Goal: Transaction & Acquisition: Download file/media

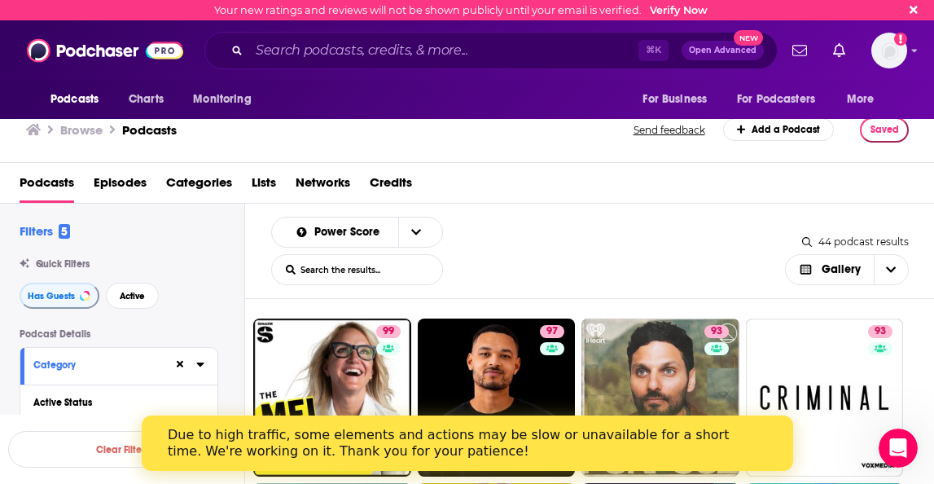
click at [583, 453] on div "Due to high traffic, some elements and actions may be slow or unavailable for a…" at bounding box center [454, 443] width 574 height 33
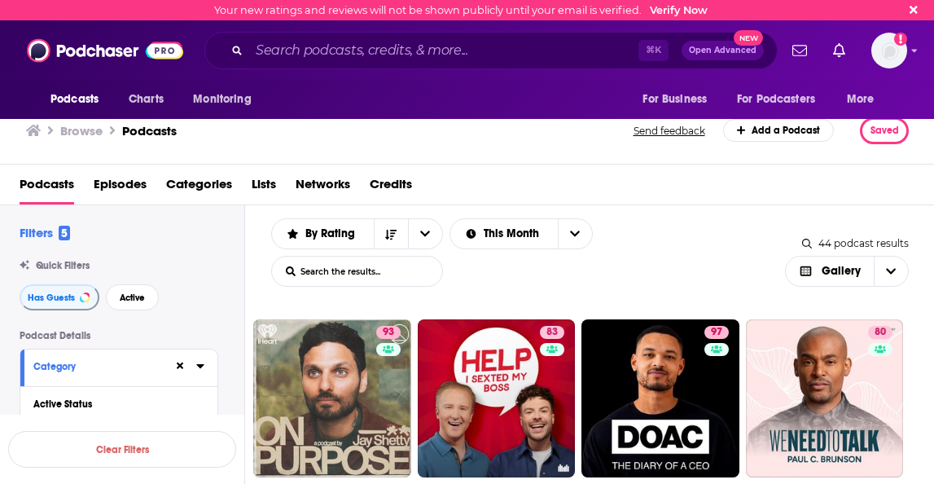
click at [263, 183] on span "Lists" at bounding box center [264, 187] width 24 height 33
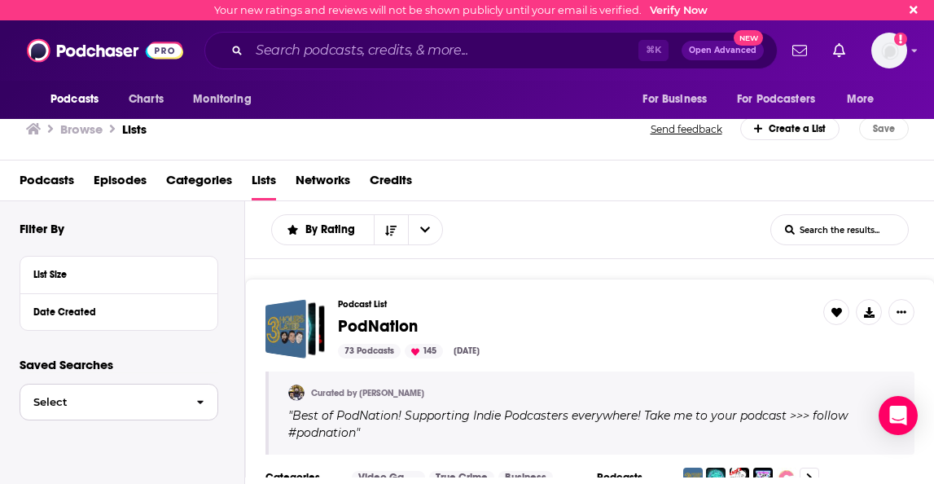
click at [197, 399] on icon "button" at bounding box center [200, 402] width 7 height 11
click at [152, 434] on span "Michelle Maros" at bounding box center [99, 436] width 132 height 11
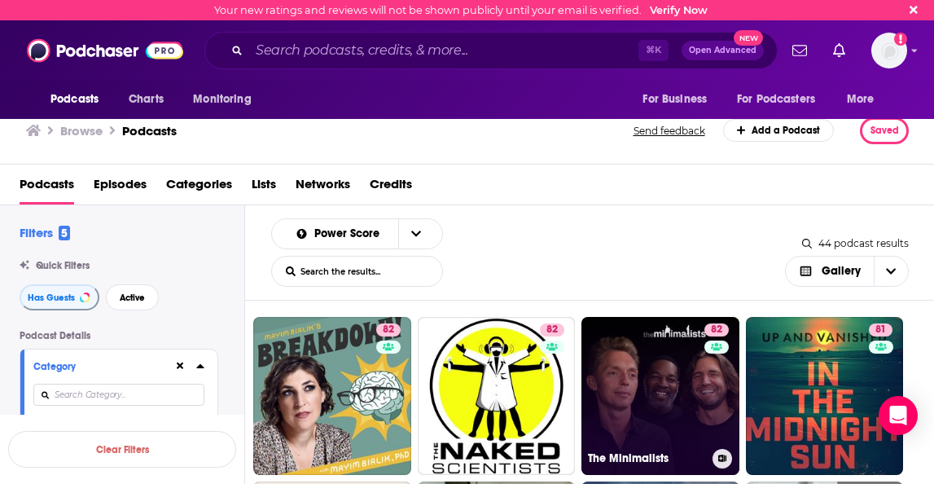
scroll to position [1150, 0]
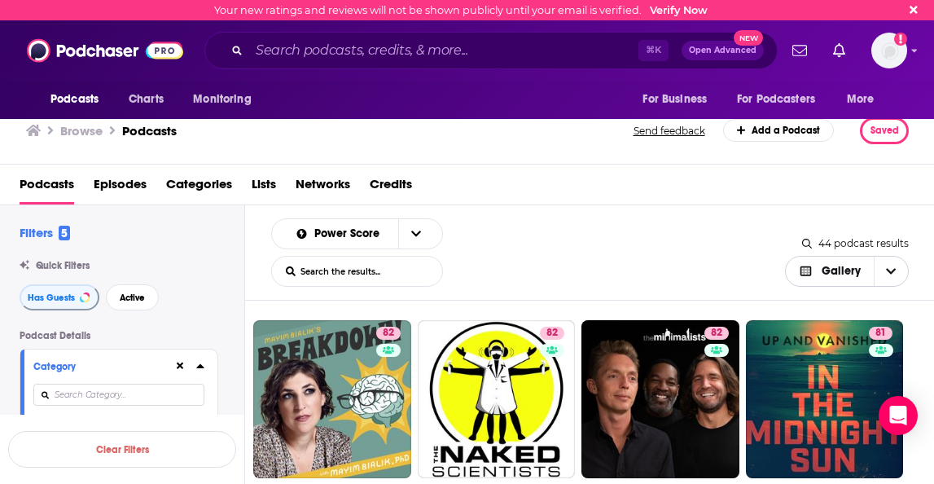
click at [891, 266] on icon "Choose View" at bounding box center [891, 271] width 10 height 11
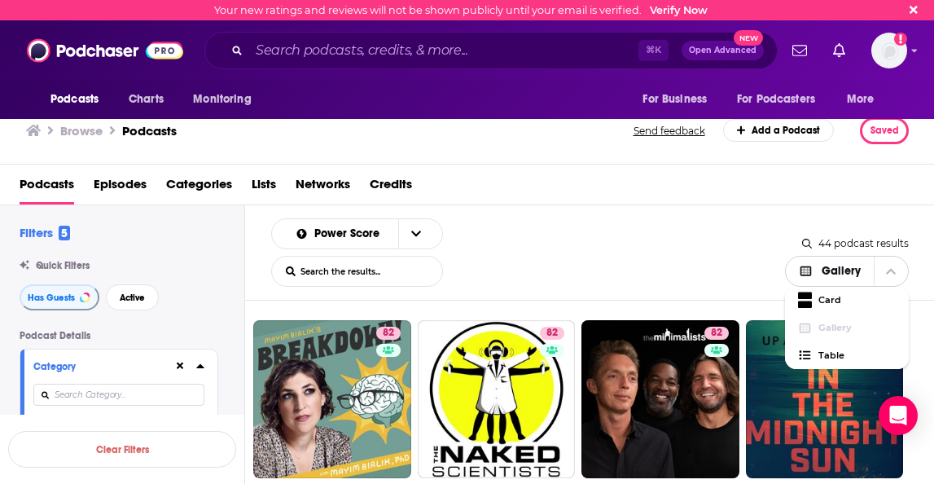
click at [891, 269] on icon "Choose View" at bounding box center [892, 272] width 10 height 6
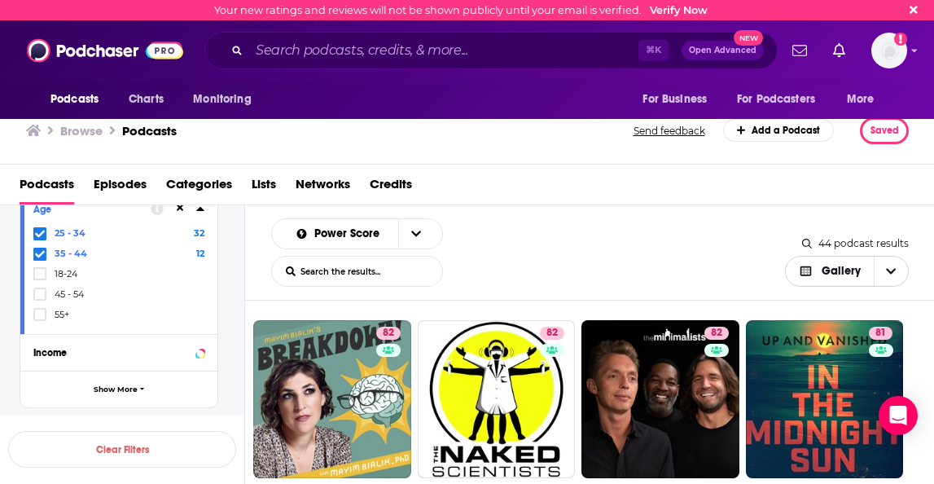
scroll to position [992, 0]
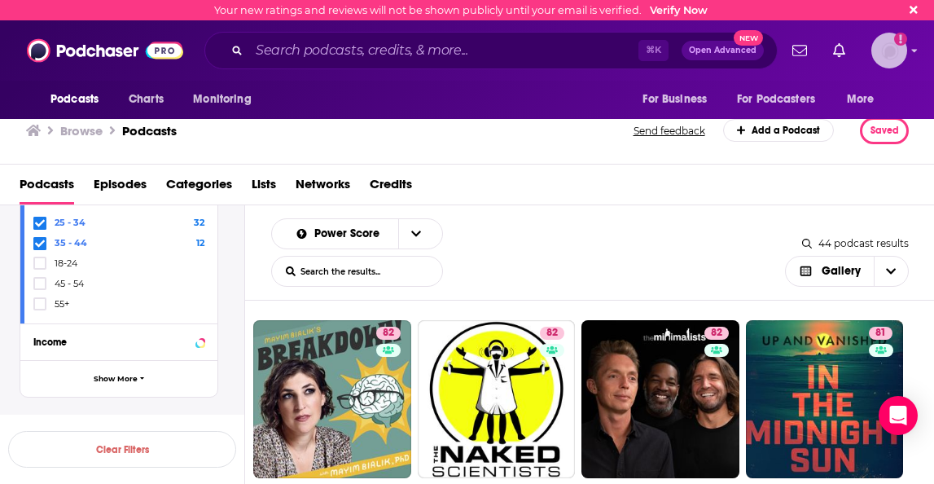
click at [907, 51] on img "Logged in as robin.richardson" at bounding box center [890, 51] width 36 height 36
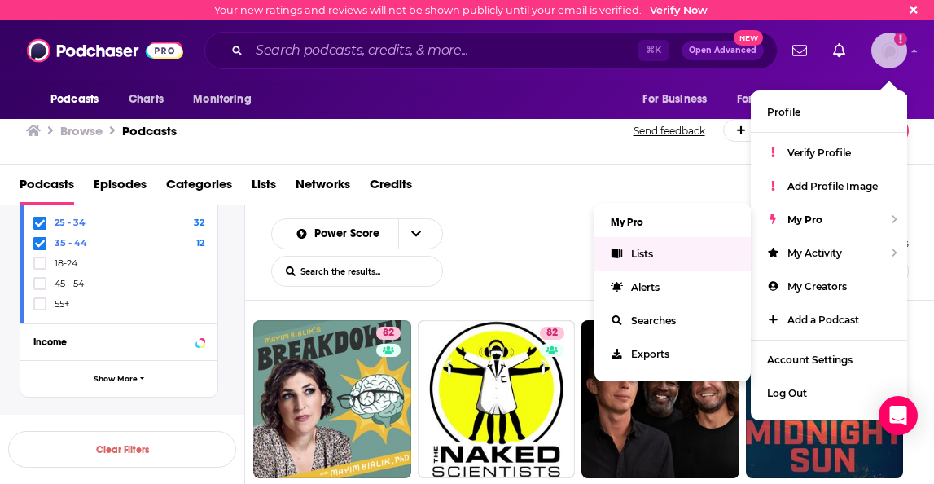
click at [644, 253] on span "Lists" at bounding box center [642, 254] width 22 height 12
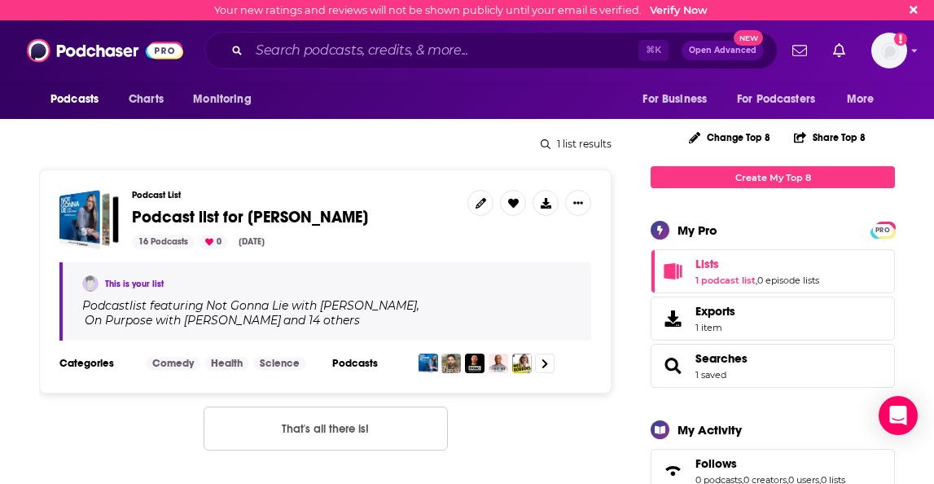
scroll to position [186, 0]
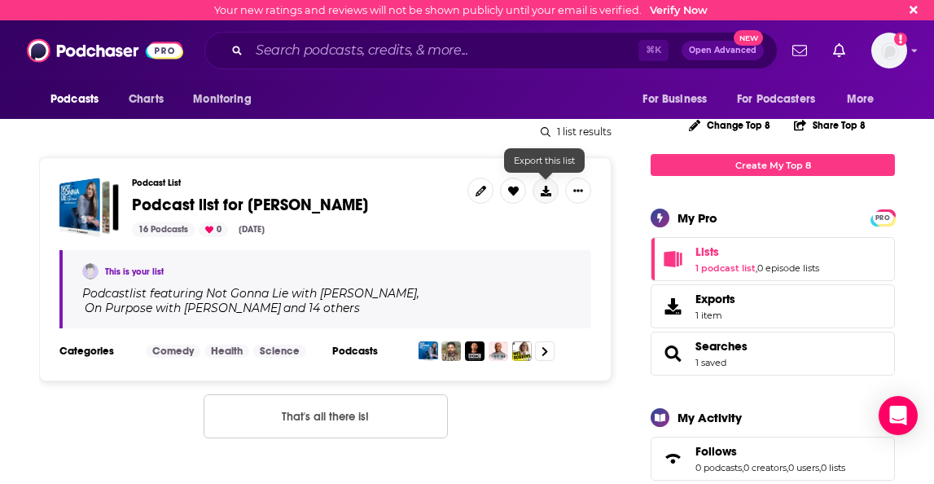
click at [547, 192] on icon at bounding box center [546, 191] width 11 height 11
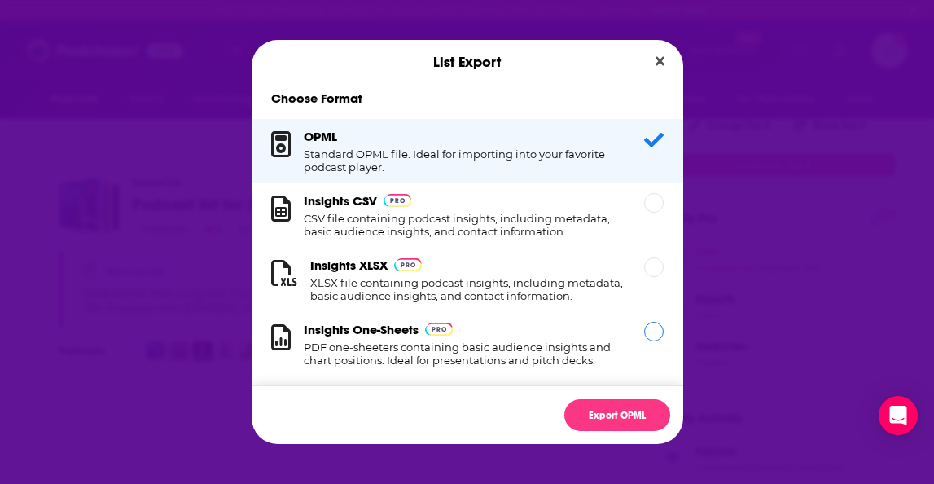
click at [649, 338] on div "Dialog" at bounding box center [654, 332] width 20 height 20
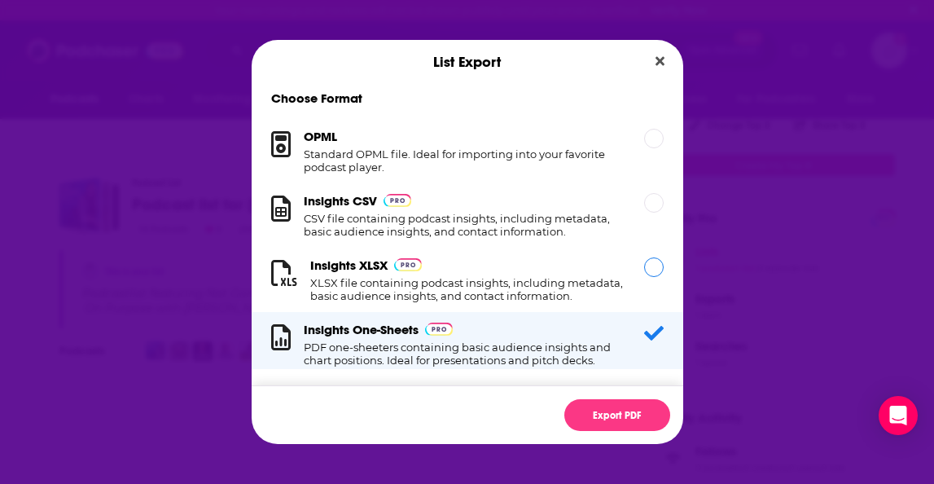
click at [653, 272] on div "Dialog" at bounding box center [654, 267] width 20 height 20
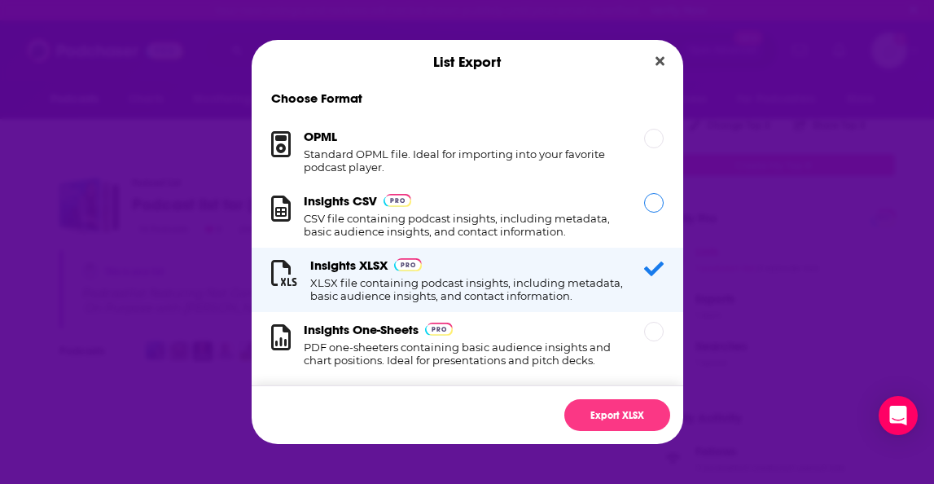
click at [655, 203] on div "Dialog" at bounding box center [654, 203] width 20 height 20
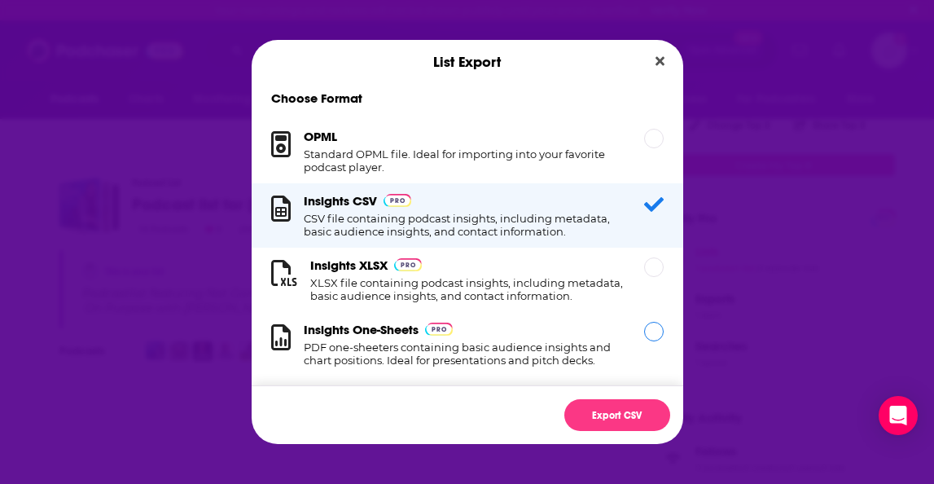
click at [654, 336] on div "Dialog" at bounding box center [654, 332] width 20 height 20
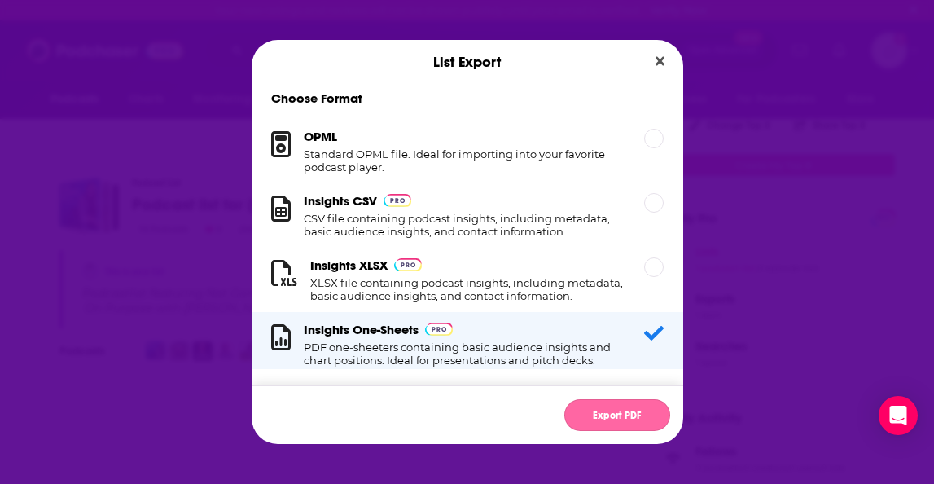
click at [621, 408] on button "Export PDF" at bounding box center [618, 415] width 106 height 32
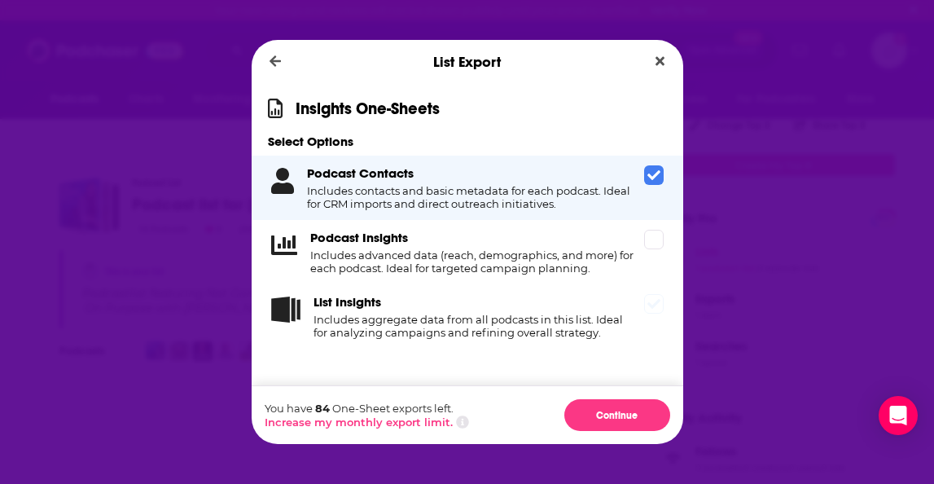
click at [650, 322] on div "List Insights Includes aggregate data from all podcasts in this list. Ideal for…" at bounding box center [468, 316] width 432 height 64
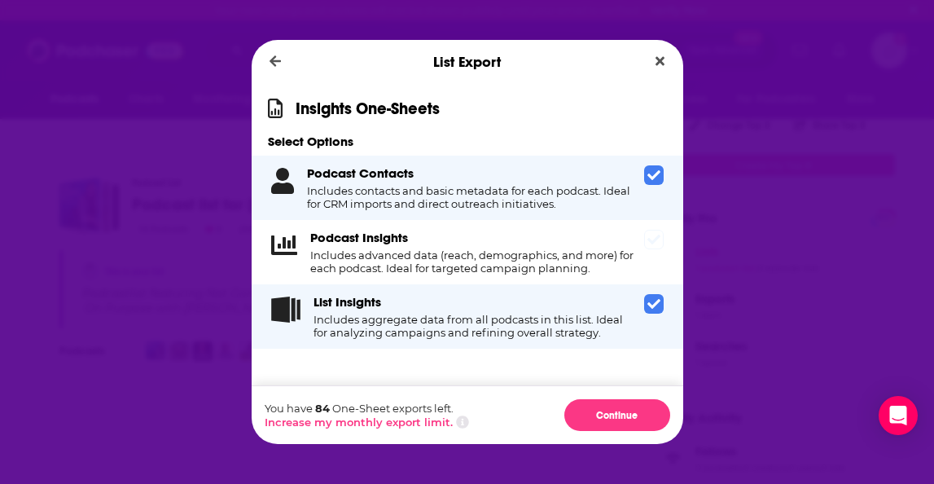
click at [653, 253] on div "Podcast Insights Includes advanced data (reach, demographics, and more) for eac…" at bounding box center [468, 252] width 432 height 64
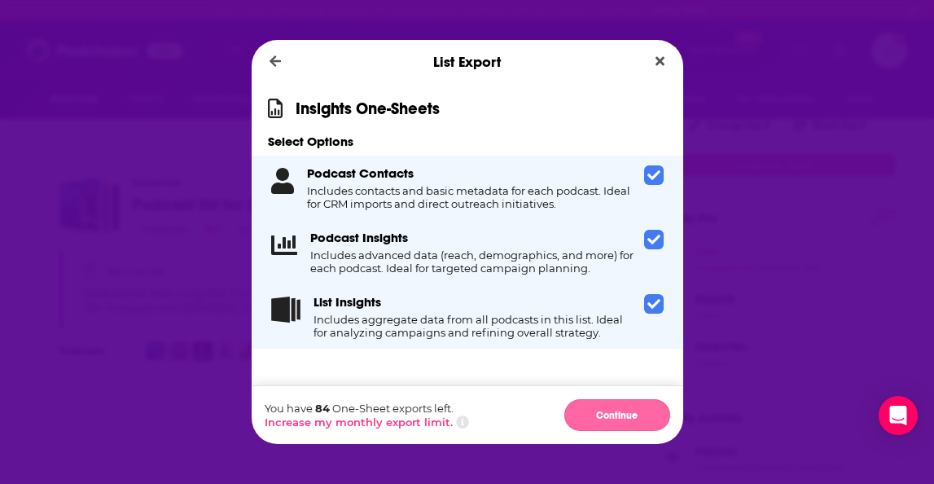
click at [628, 409] on button "Continue" at bounding box center [618, 415] width 106 height 32
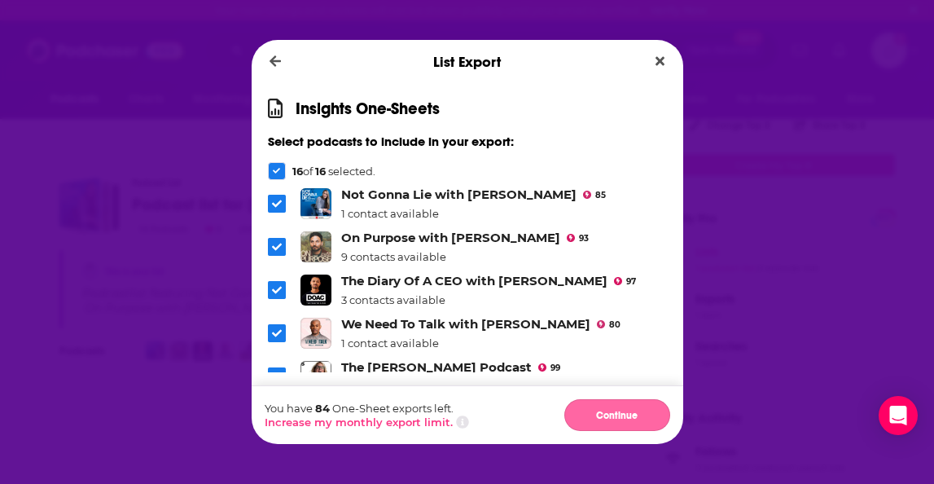
click at [620, 416] on button "Continue" at bounding box center [618, 415] width 106 height 32
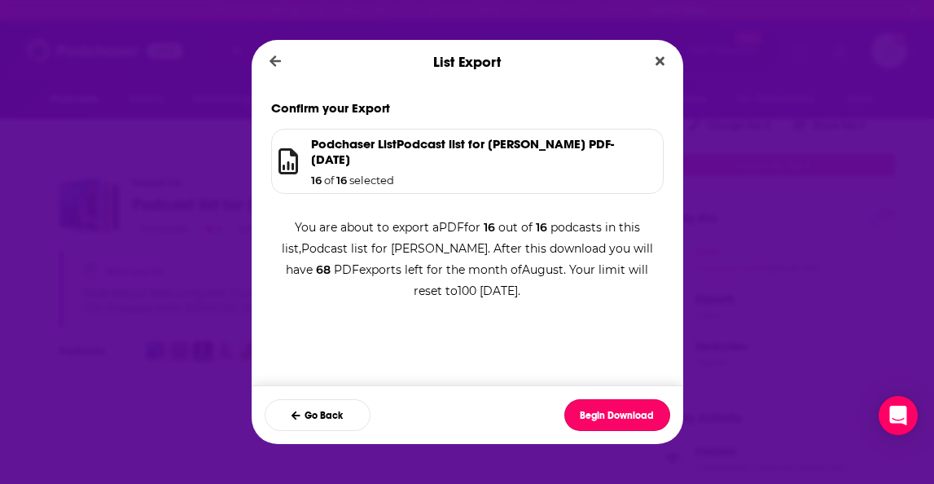
click at [620, 416] on button "Begin Download" at bounding box center [618, 415] width 106 height 32
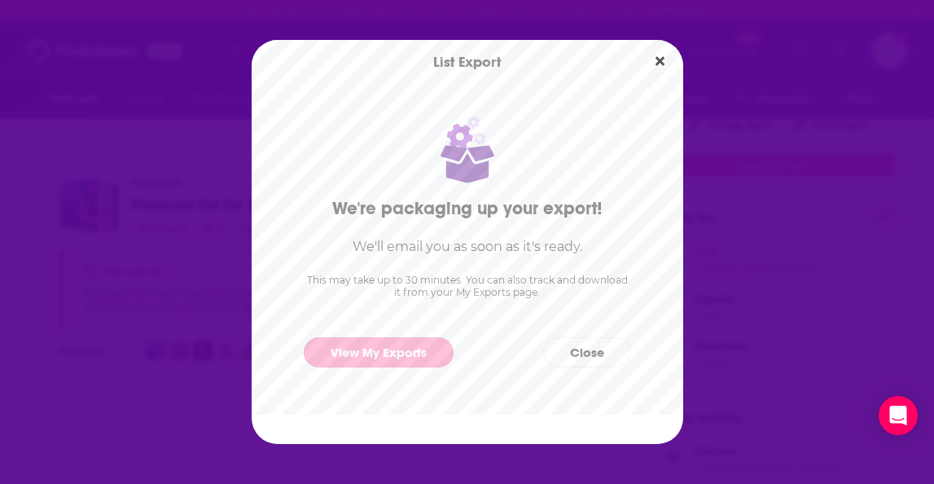
click at [360, 358] on link "View My Exports" at bounding box center [379, 352] width 150 height 30
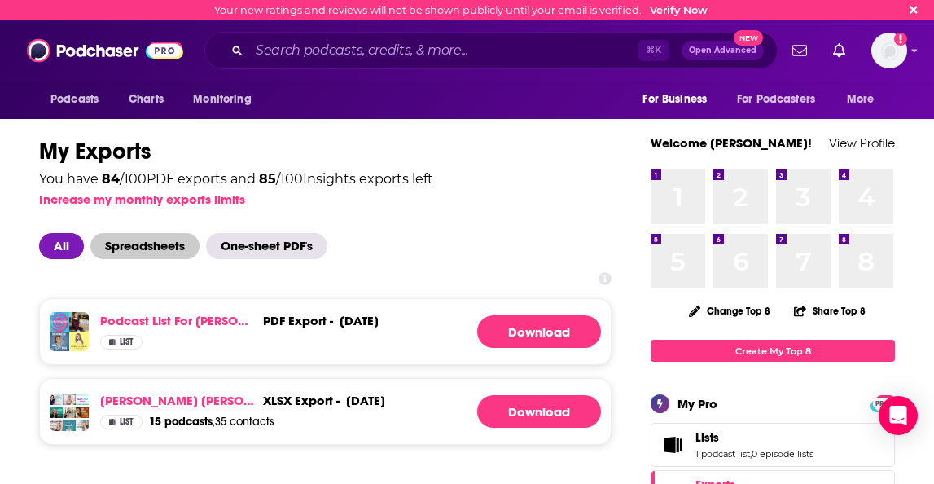
click at [167, 244] on span "Spreadsheets" at bounding box center [144, 246] width 109 height 26
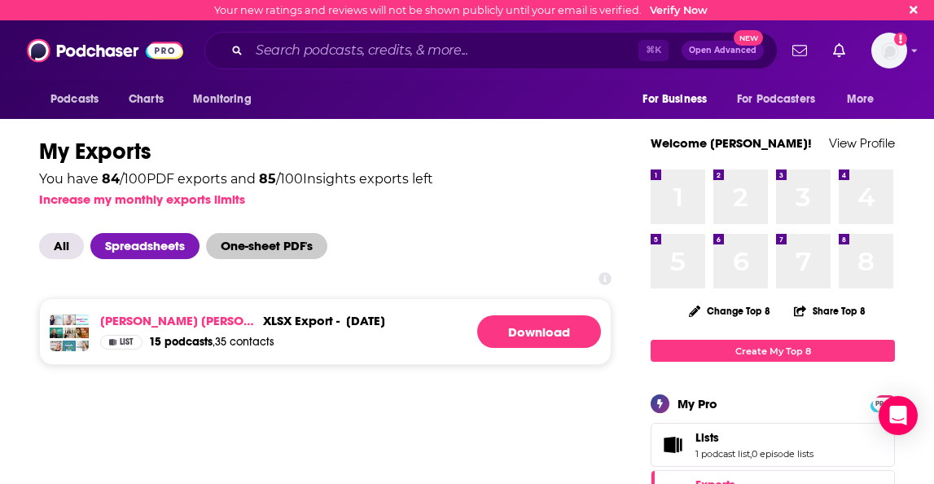
click at [252, 247] on span "One-sheet PDF's" at bounding box center [266, 246] width 121 height 26
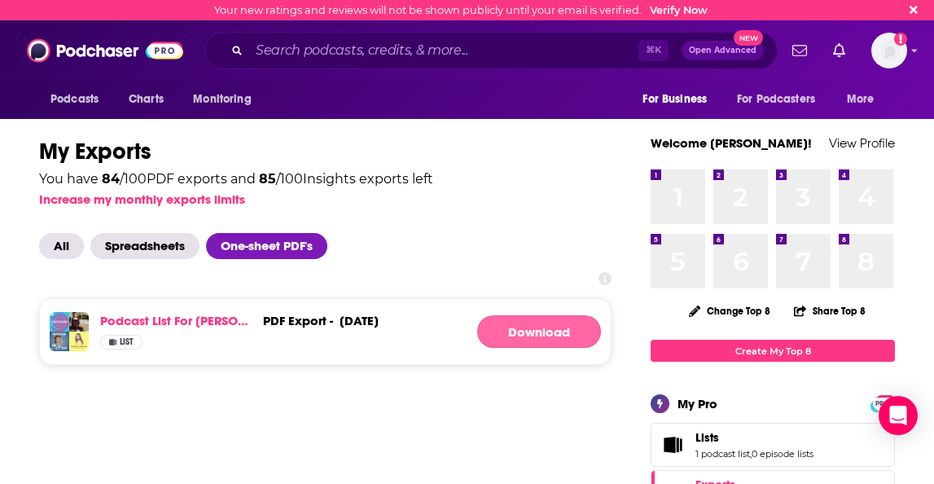
click at [505, 335] on button "Download" at bounding box center [539, 331] width 124 height 33
